Goal: Task Accomplishment & Management: Manage account settings

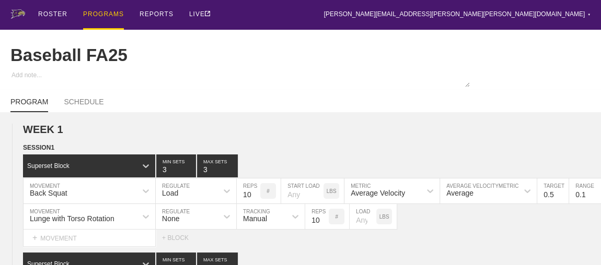
click at [115, 11] on div "PROGRAMS" at bounding box center [103, 15] width 41 height 30
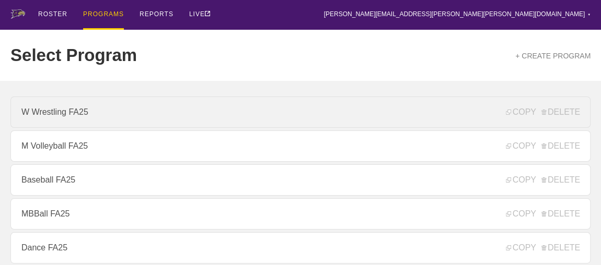
click at [58, 110] on link "W Wrestling FA25" at bounding box center [300, 112] width 580 height 31
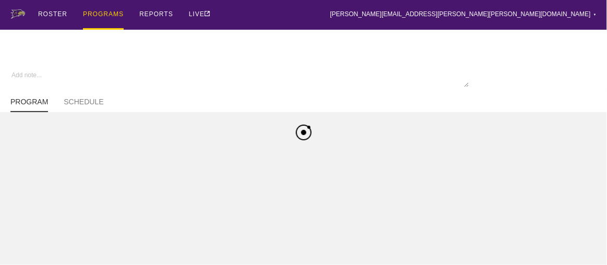
type textarea "x"
type input "W Wrestling FA25"
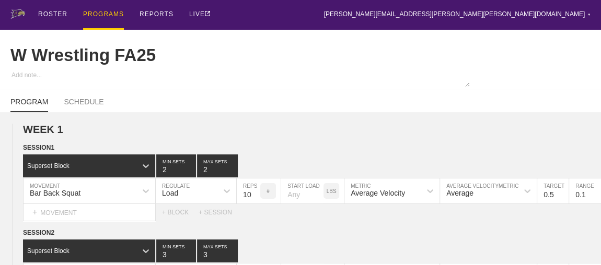
click at [98, 12] on div "PROGRAMS" at bounding box center [103, 15] width 41 height 30
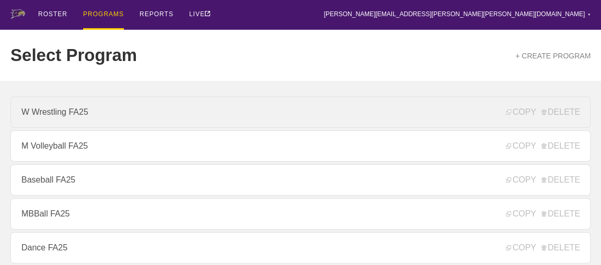
scroll to position [142, 0]
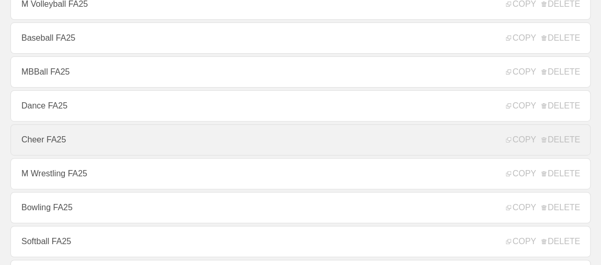
click at [66, 142] on link "Cheer FA25" at bounding box center [300, 139] width 580 height 31
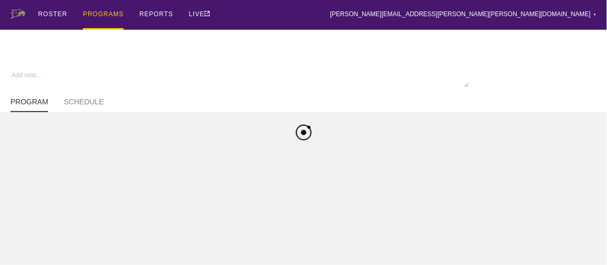
type textarea "x"
type input "Cheer FA25"
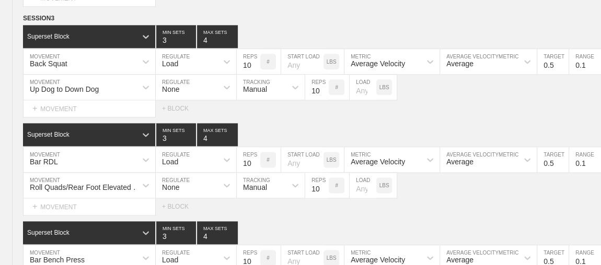
scroll to position [2884, 0]
